Goal: Task Accomplishment & Management: Complete application form

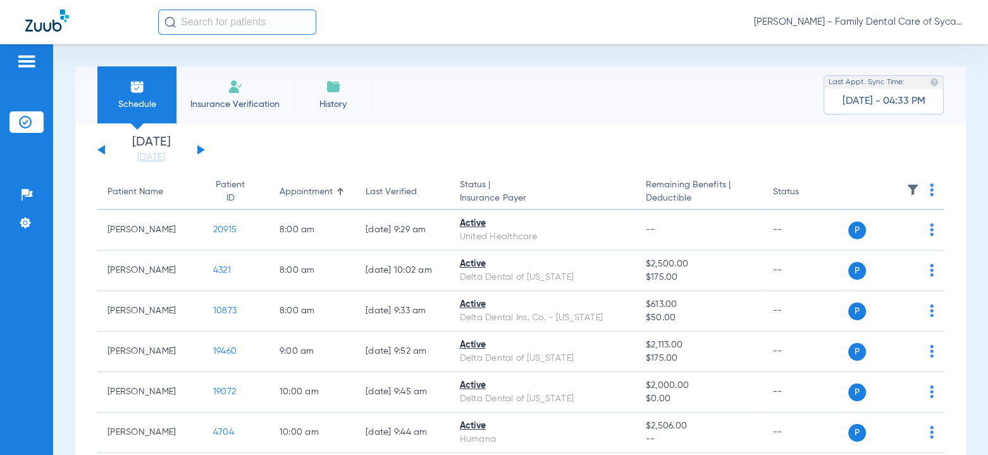
click at [199, 150] on button at bounding box center [201, 149] width 8 height 9
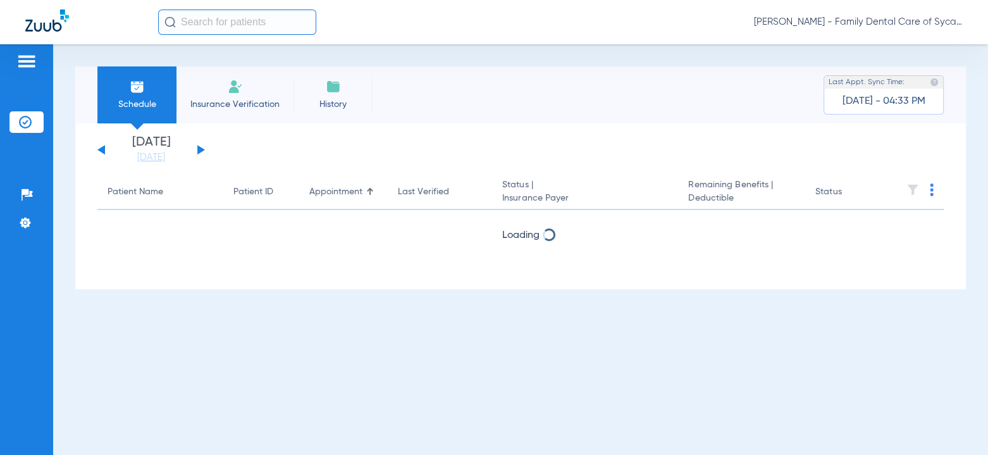
click at [197, 147] on button at bounding box center [201, 149] width 8 height 9
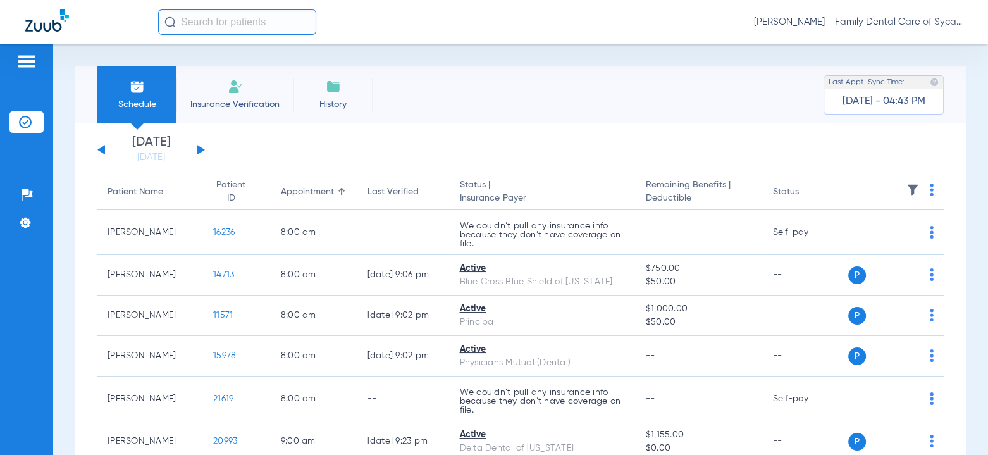
click at [109, 152] on div "[DATE] [DATE] [DATE] [DATE] [DATE] [DATE] [DATE] [DATE] [DATE] [DATE] [DATE] [D…" at bounding box center [151, 150] width 108 height 28
click at [101, 148] on button at bounding box center [101, 149] width 8 height 9
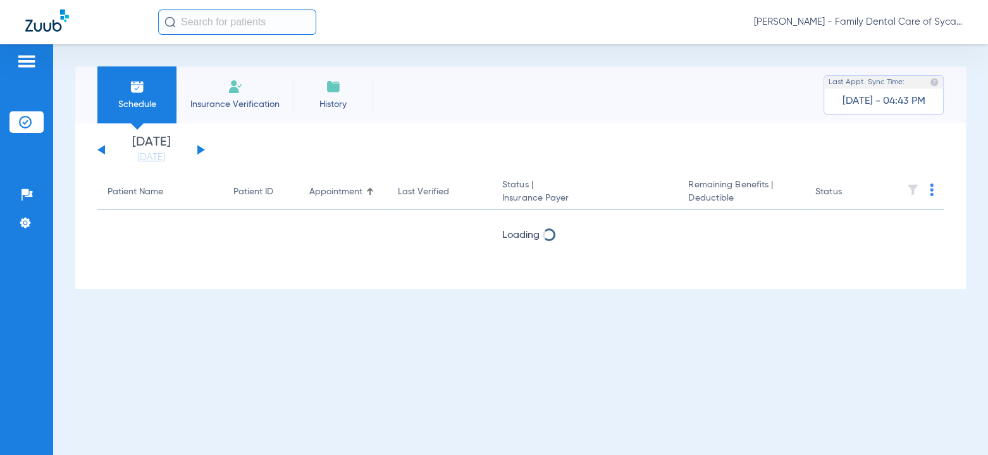
click at [101, 148] on button at bounding box center [101, 149] width 8 height 9
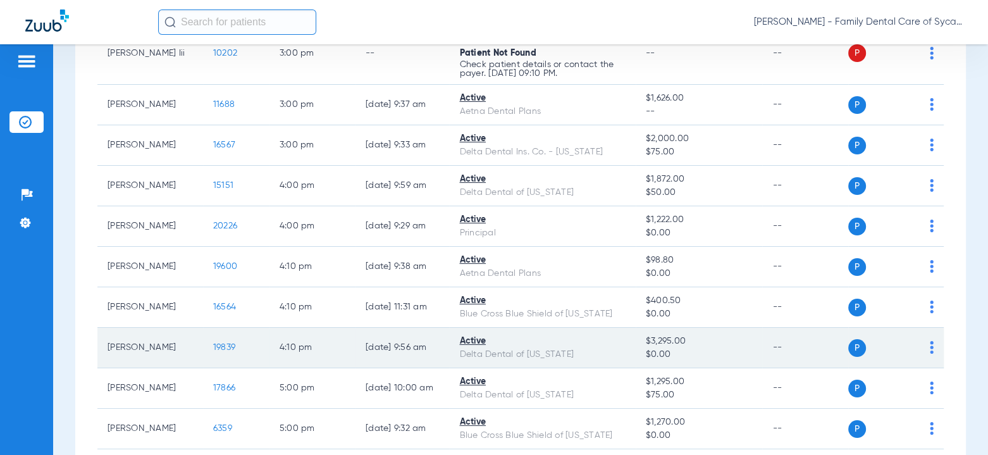
scroll to position [1139, 0]
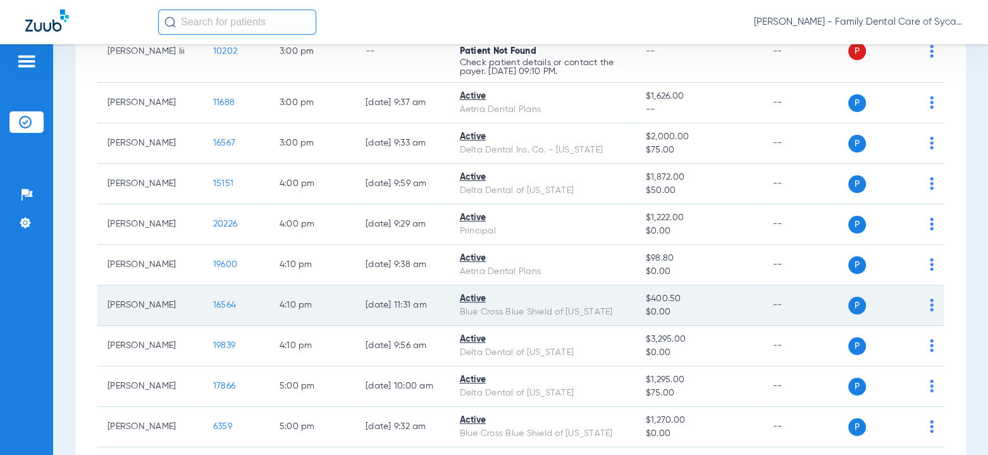
drag, startPoint x: 636, startPoint y: 290, endPoint x: 671, endPoint y: 292, distance: 34.2
click at [671, 292] on td "$400.50 $0.00" at bounding box center [699, 305] width 127 height 40
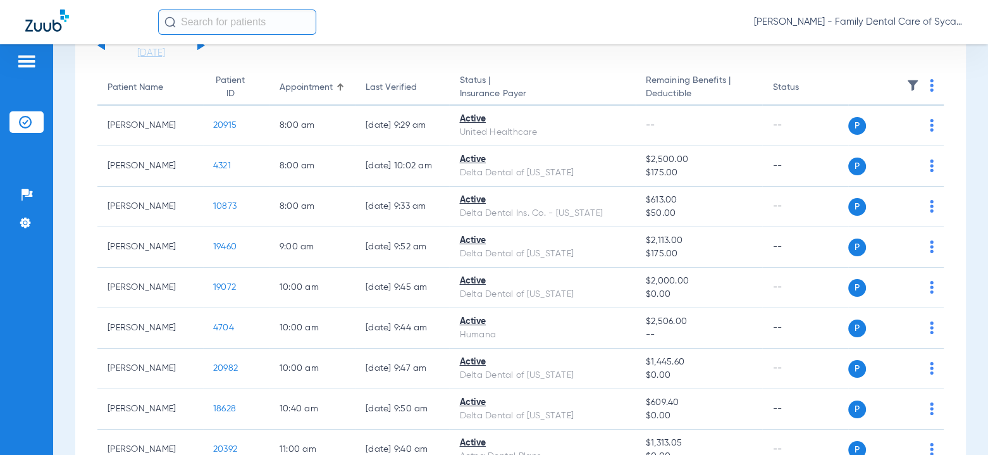
scroll to position [0, 0]
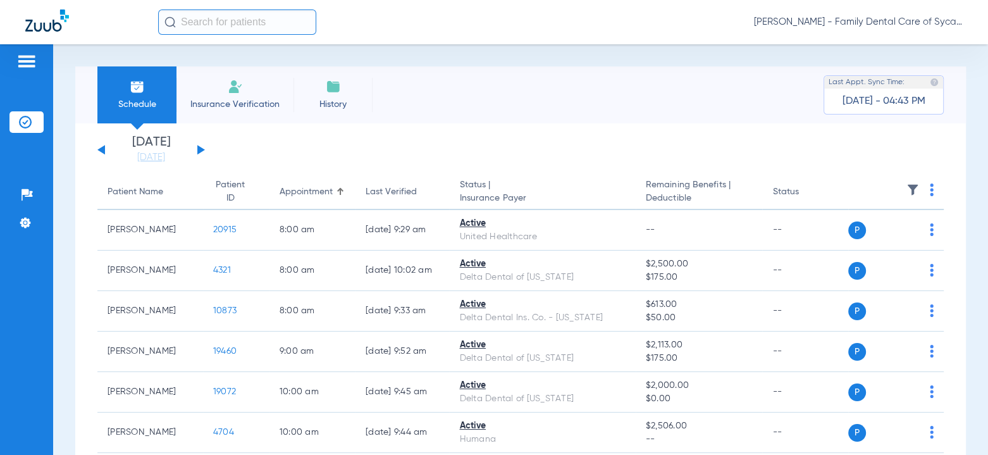
click at [204, 154] on div "[DATE] [DATE] [DATE] [DATE] [DATE] [DATE] [DATE] [DATE] [DATE] [DATE] [DATE] [D…" at bounding box center [151, 150] width 108 height 28
click at [201, 151] on button at bounding box center [201, 149] width 8 height 9
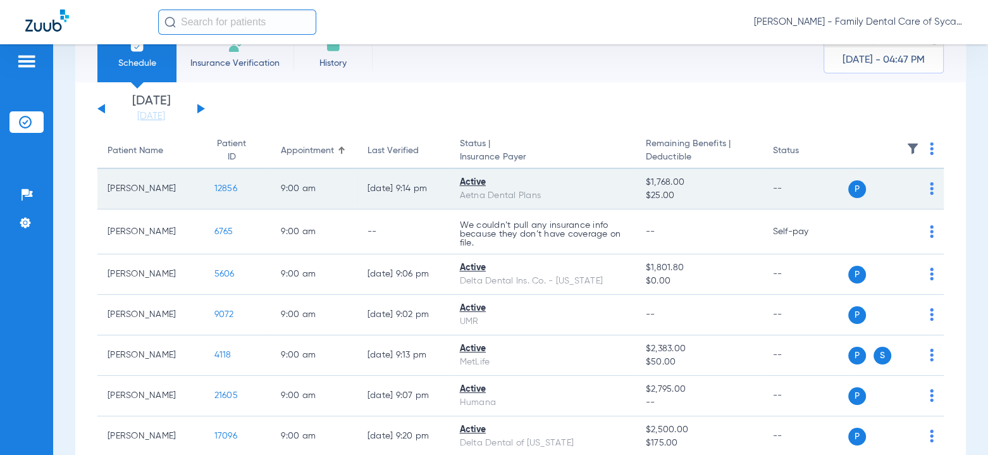
scroll to position [63, 0]
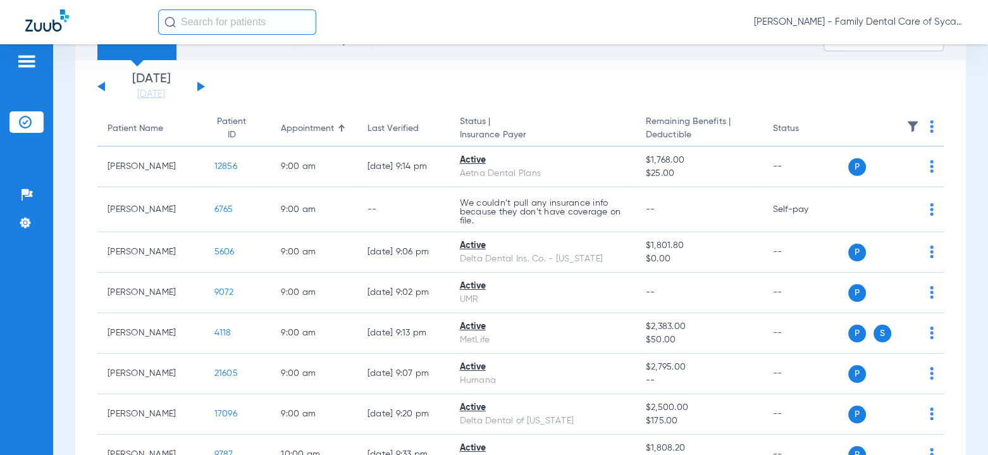
click at [198, 90] on button at bounding box center [201, 86] width 8 height 9
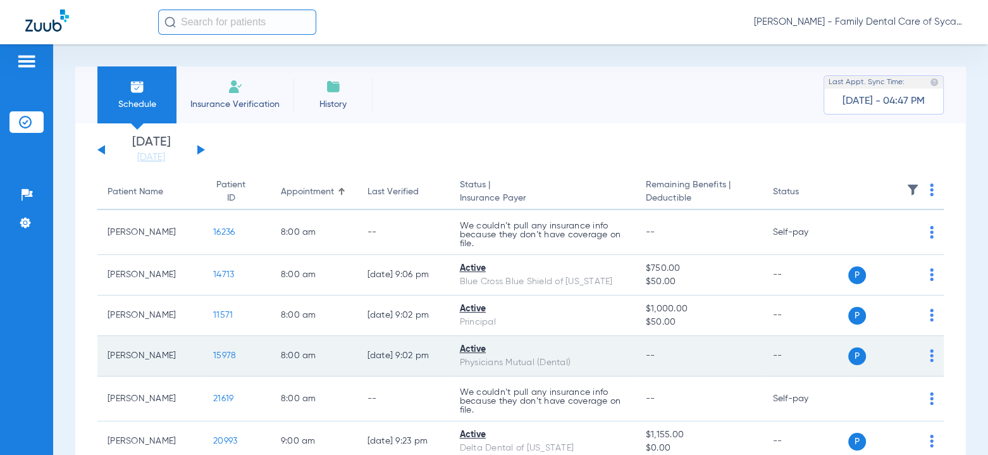
scroll to position [63, 0]
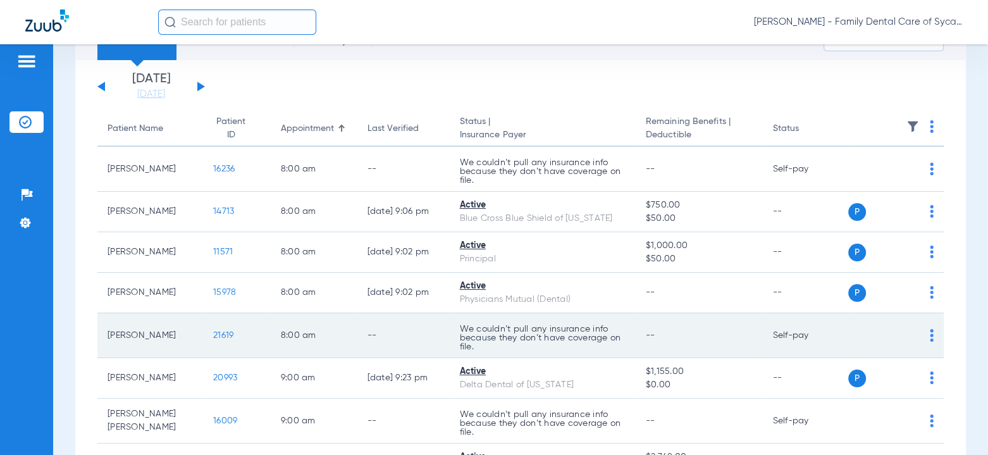
click at [927, 336] on td "P S" at bounding box center [896, 335] width 96 height 45
click at [930, 336] on img at bounding box center [932, 335] width 4 height 13
click at [714, 314] on div at bounding box center [494, 227] width 988 height 455
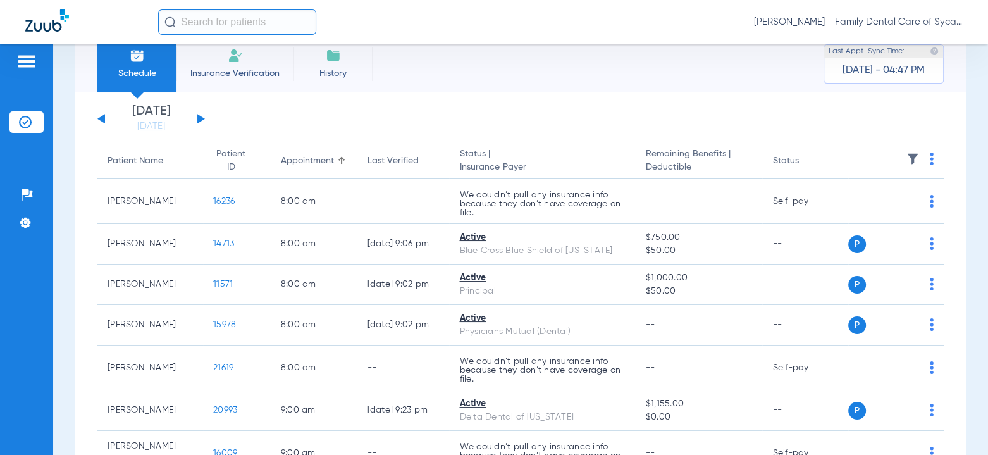
scroll to position [0, 0]
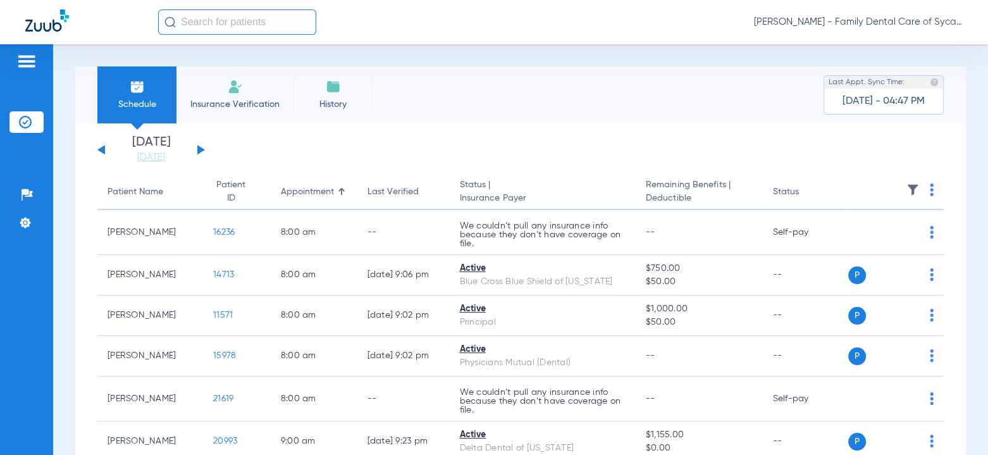
click at [237, 90] on img at bounding box center [235, 86] width 15 height 15
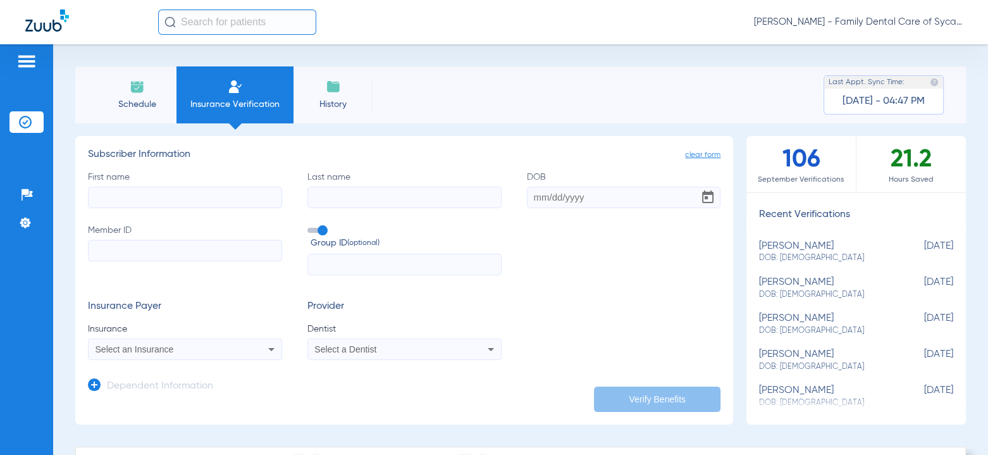
click at [202, 200] on input "First name" at bounding box center [185, 198] width 194 height 22
type input "[PERSON_NAME]"
type input "[DATE]"
click at [169, 252] on input "Member ID Required" at bounding box center [185, 251] width 194 height 22
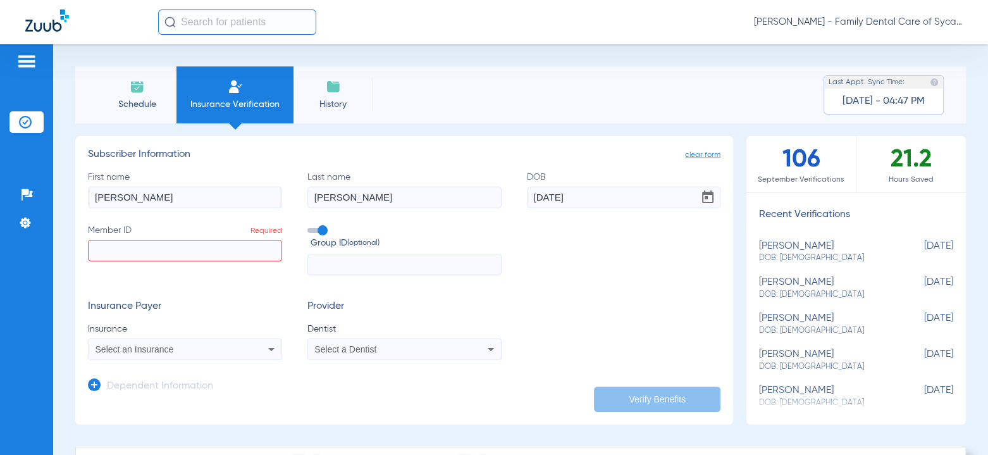
paste input "346902618"
type input "346902618"
click at [338, 268] on input "text" at bounding box center [404, 265] width 194 height 22
click at [177, 359] on mat-select "Select an Insurance" at bounding box center [185, 349] width 194 height 22
click at [176, 355] on div "Select an Insurance" at bounding box center [185, 349] width 193 height 15
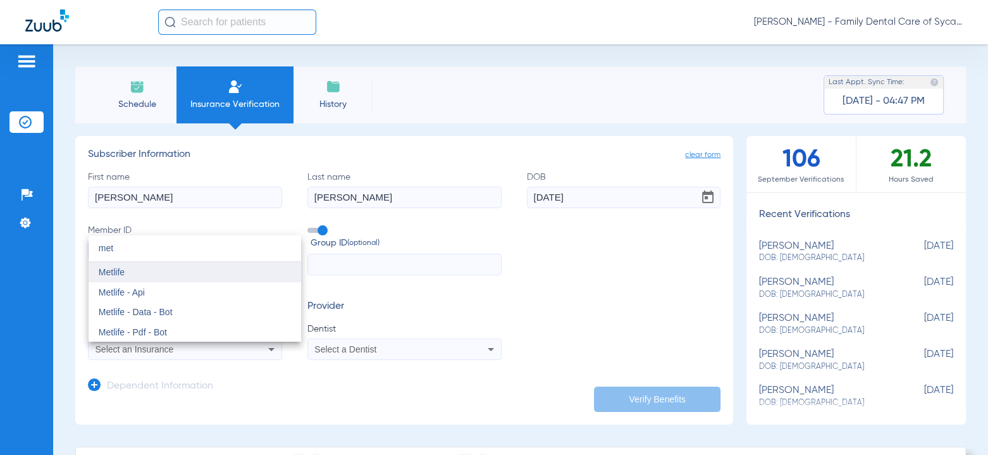
type input "met"
click at [140, 278] on mat-option "Metlife" at bounding box center [195, 272] width 213 height 20
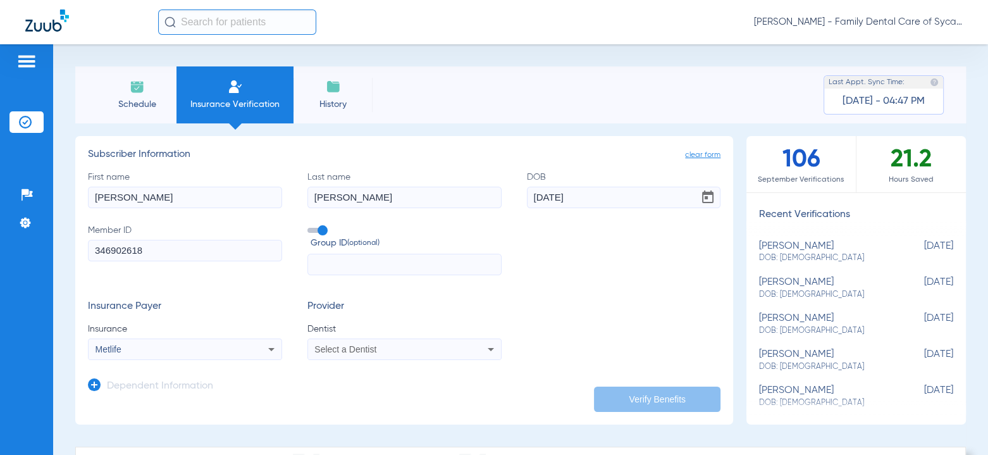
click at [338, 345] on span "Select a Dentist" at bounding box center [345, 349] width 62 height 10
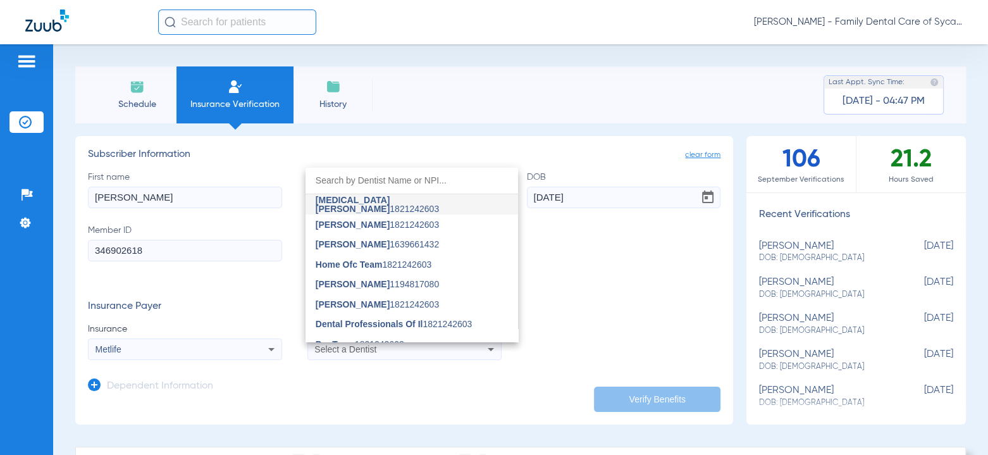
type input "t"
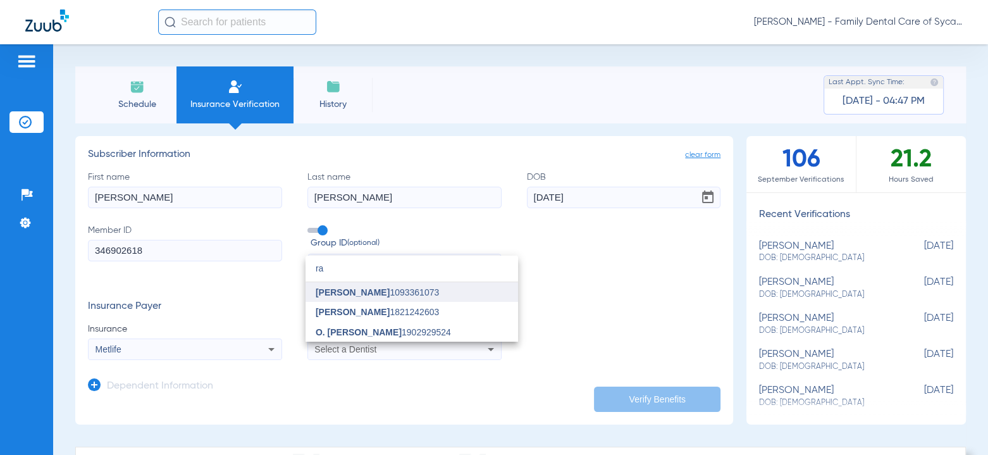
type input "ra"
click at [355, 293] on span "[PERSON_NAME]" at bounding box center [353, 292] width 74 height 10
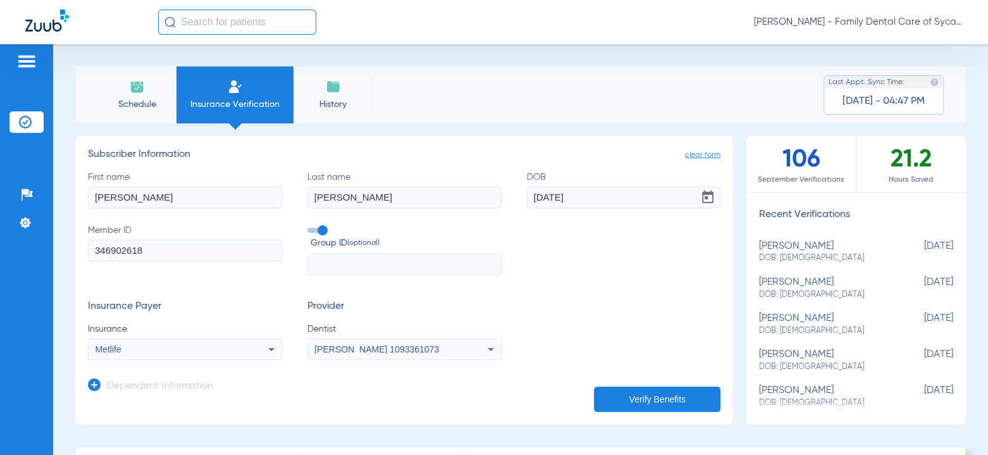
click at [629, 383] on app-dependent-form "Dependent Information" at bounding box center [404, 381] width 633 height 42
click at [625, 400] on button "Verify Benefits" at bounding box center [657, 398] width 127 height 25
drag, startPoint x: 140, startPoint y: 199, endPoint x: 13, endPoint y: 197, distance: 127.2
click at [13, 197] on div "Patients Insurance Verification Setup Help Center Settings Schedule Insurance V…" at bounding box center [494, 271] width 988 height 455
type input "Lacey"
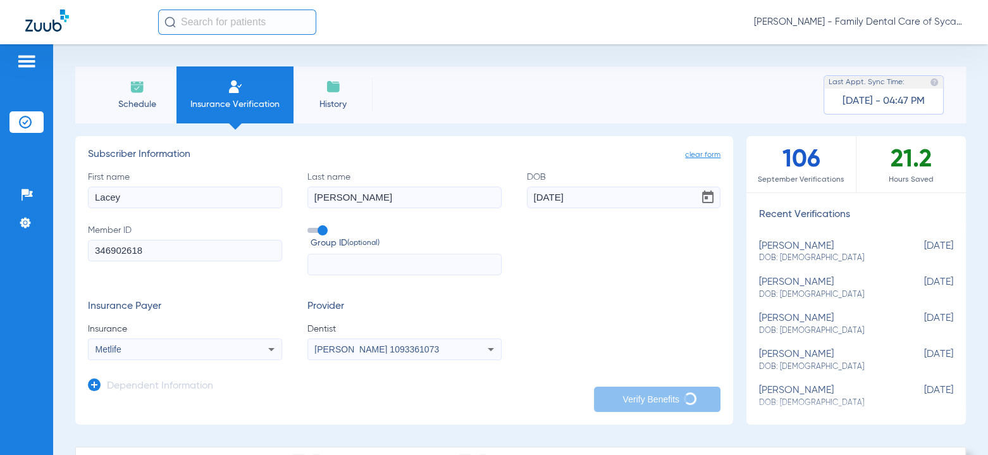
drag, startPoint x: 590, startPoint y: 194, endPoint x: 469, endPoint y: 199, distance: 121.5
click at [469, 199] on div "First name [PERSON_NAME] Last name [PERSON_NAME] DOB [DEMOGRAPHIC_DATA] Member …" at bounding box center [404, 223] width 633 height 105
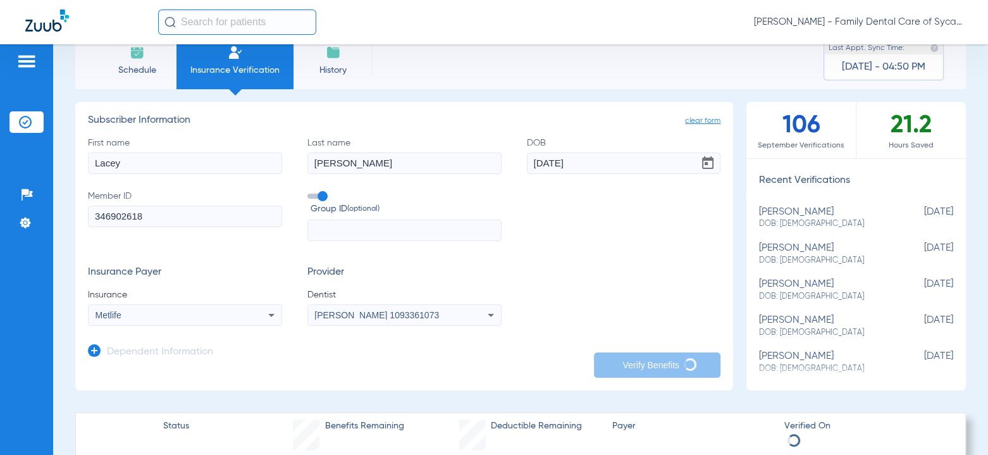
scroll to position [63, 0]
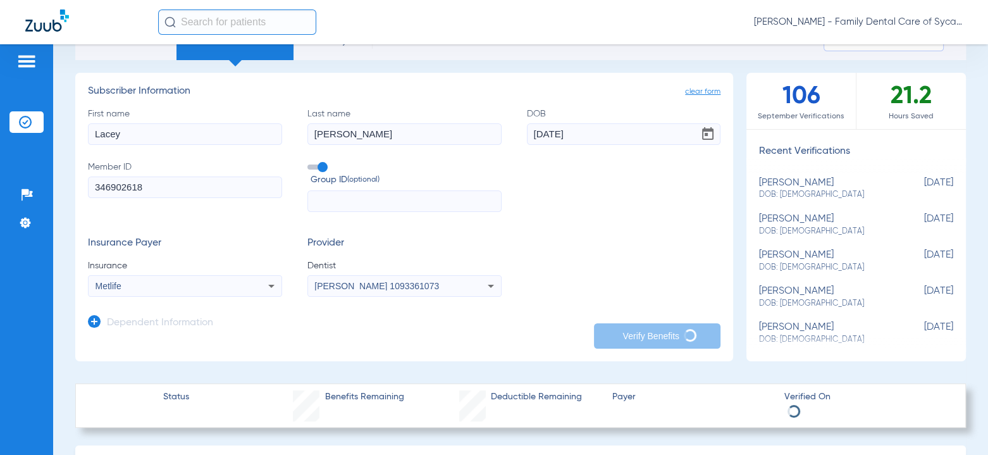
type input "[DATE]"
click at [180, 322] on h3 "Dependent Information" at bounding box center [160, 323] width 106 height 13
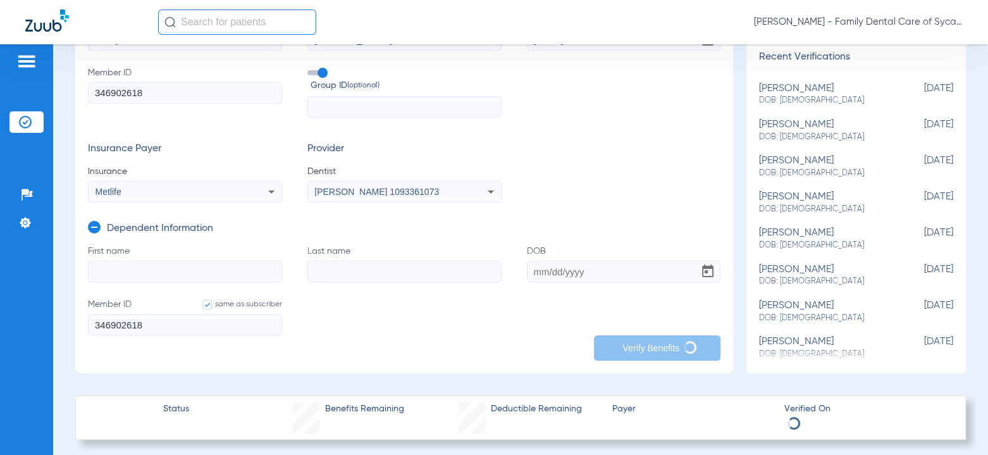
scroll to position [190, 0]
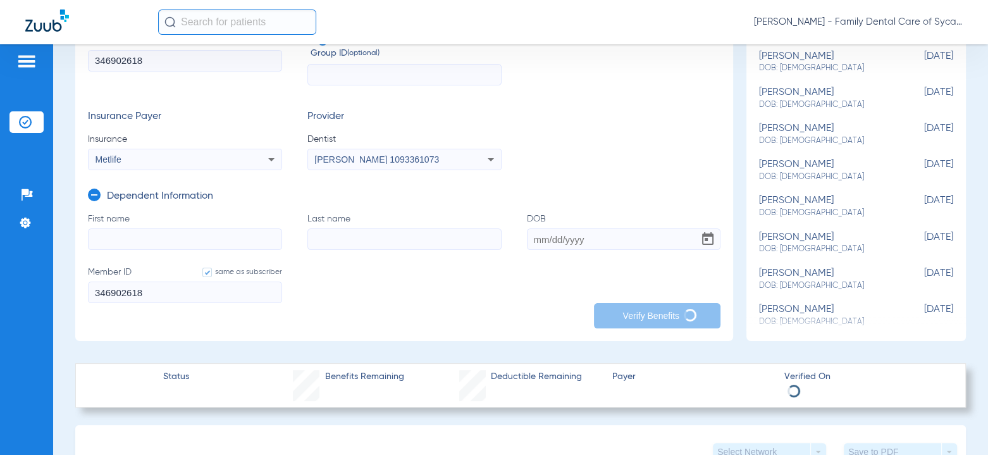
click at [160, 231] on input "First name" at bounding box center [185, 239] width 194 height 22
type input "[PERSON_NAME]"
type input "[DATE]"
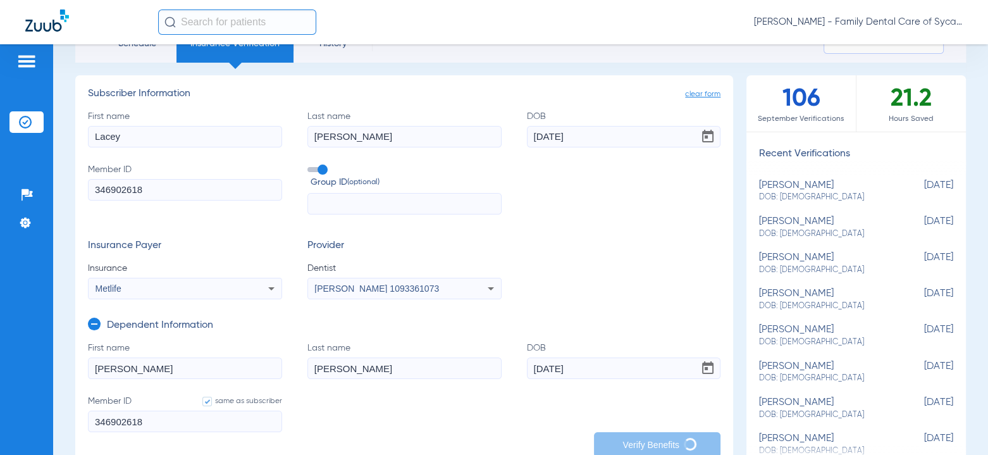
scroll to position [63, 0]
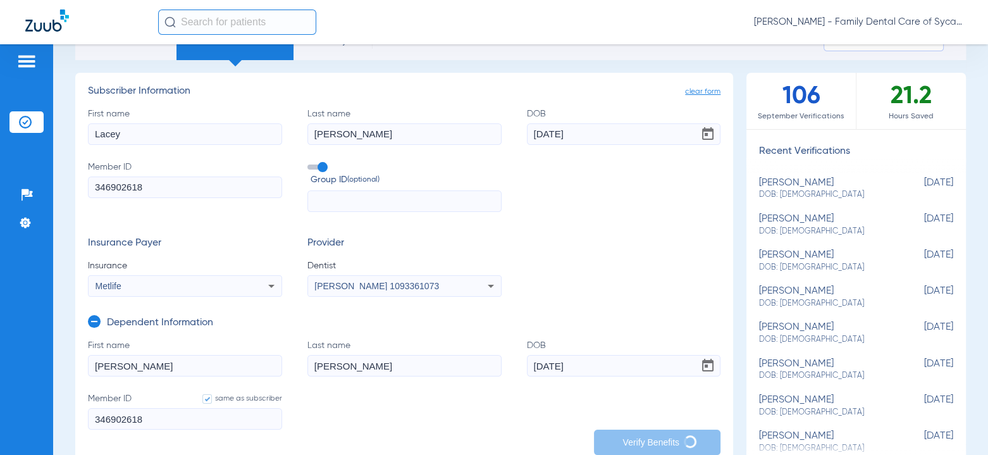
click at [693, 94] on span "clear form" at bounding box center [702, 91] width 35 height 13
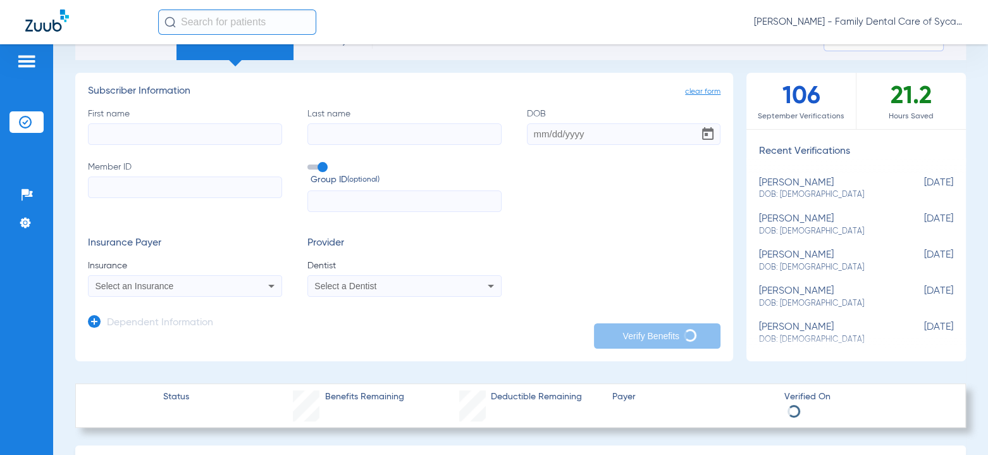
scroll to position [0, 0]
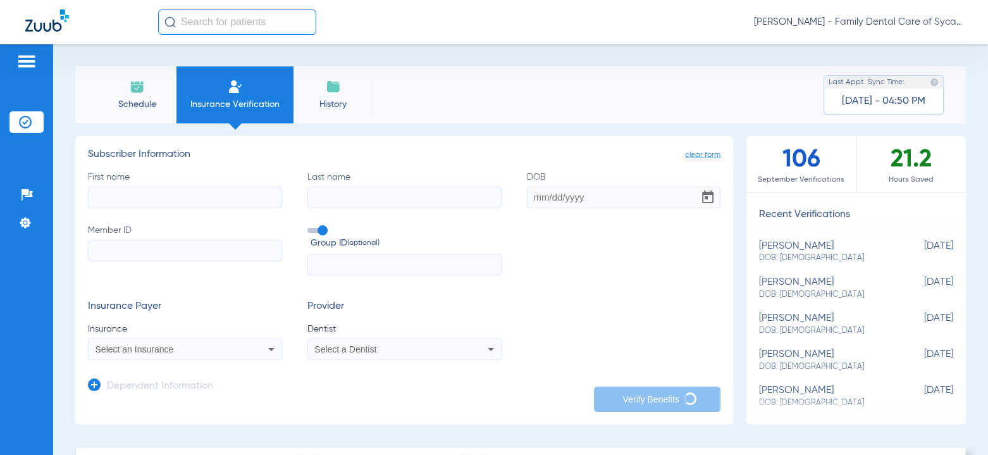
click at [103, 85] on li "Schedule" at bounding box center [136, 94] width 79 height 57
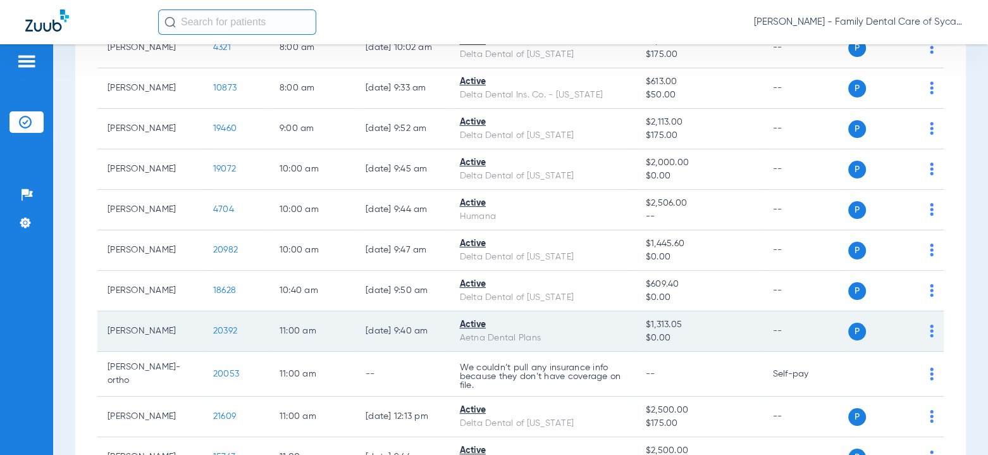
scroll to position [127, 0]
